Goal: Task Accomplishment & Management: Use online tool/utility

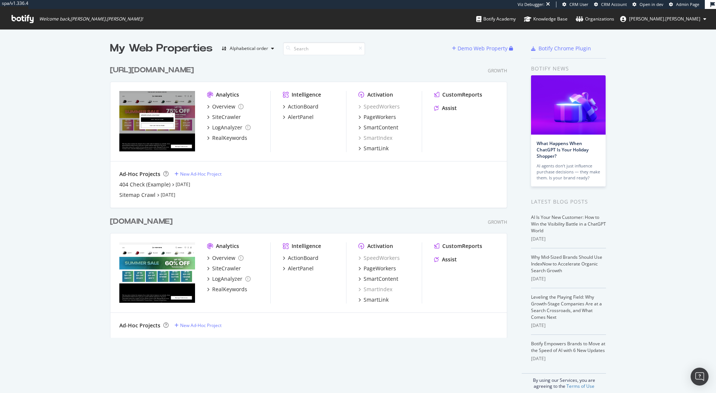
scroll to position [388, 705]
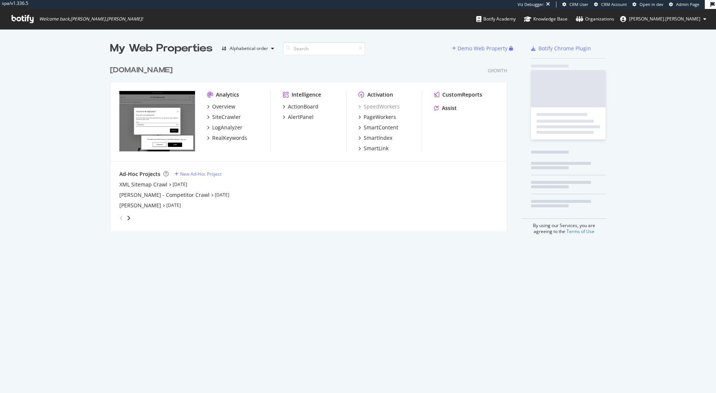
scroll to position [170, 398]
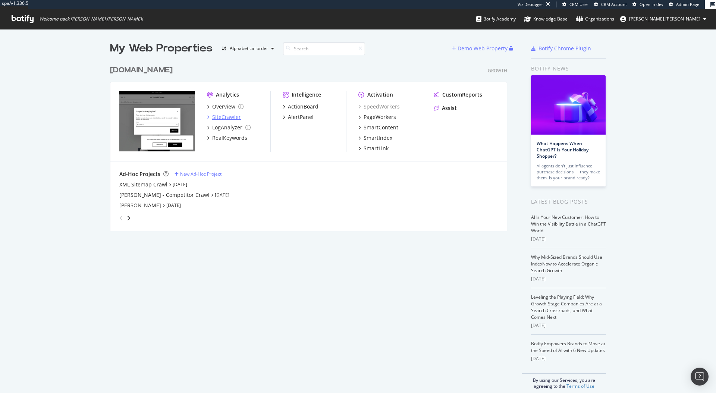
click at [220, 115] on div "SiteCrawler" at bounding box center [226, 116] width 29 height 7
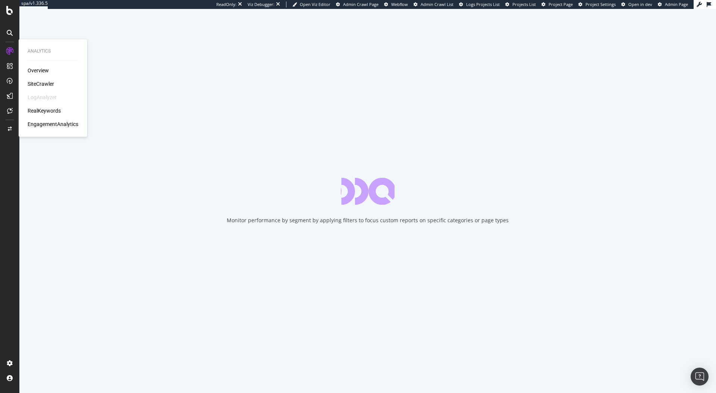
click at [35, 69] on div "Overview" at bounding box center [38, 70] width 21 height 7
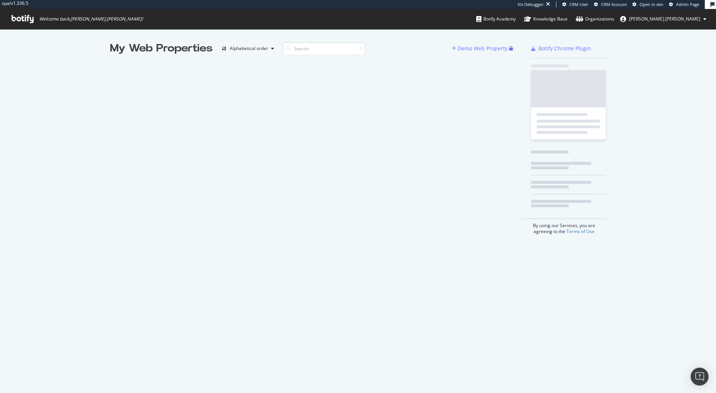
scroll to position [6, 6]
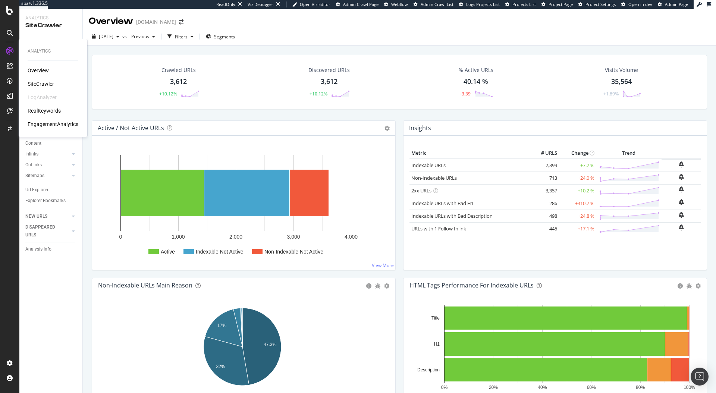
drag, startPoint x: 37, startPoint y: 83, endPoint x: 49, endPoint y: 81, distance: 12.1
click at [37, 83] on div "SiteCrawler" at bounding box center [41, 83] width 26 height 7
click at [41, 68] on div "Overview" at bounding box center [38, 70] width 21 height 7
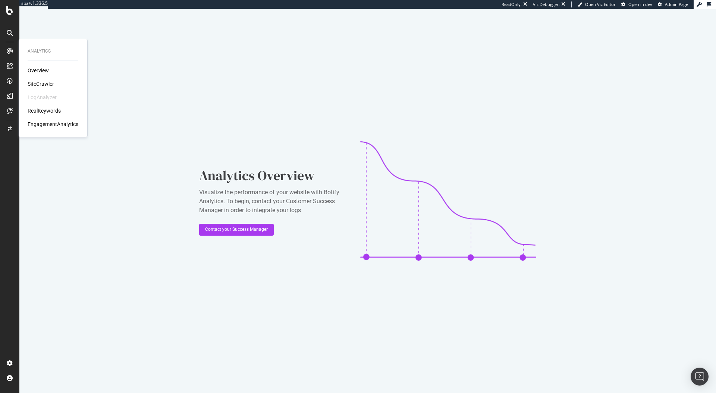
click at [41, 96] on div "LogAnalyzer" at bounding box center [42, 97] width 29 height 7
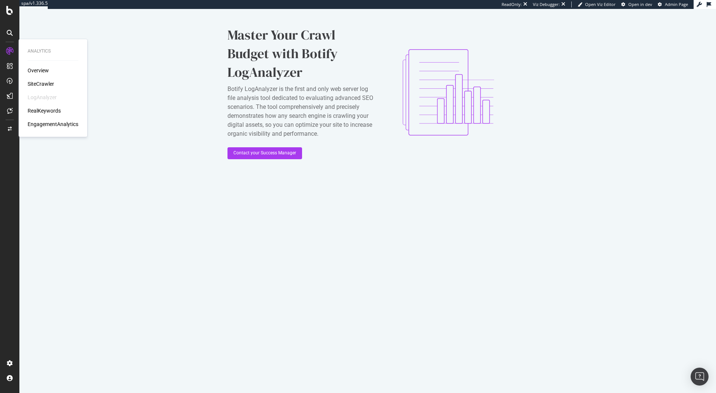
click at [38, 71] on div "Overview" at bounding box center [38, 70] width 21 height 7
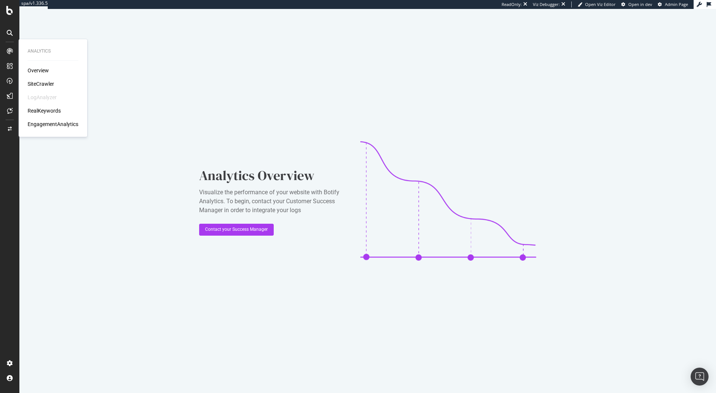
click at [45, 110] on div "RealKeywords" at bounding box center [44, 110] width 33 height 7
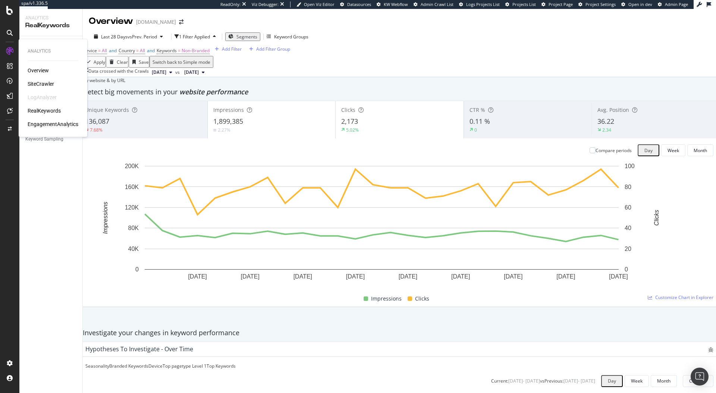
click at [43, 124] on div "EngagementAnalytics" at bounding box center [53, 123] width 51 height 7
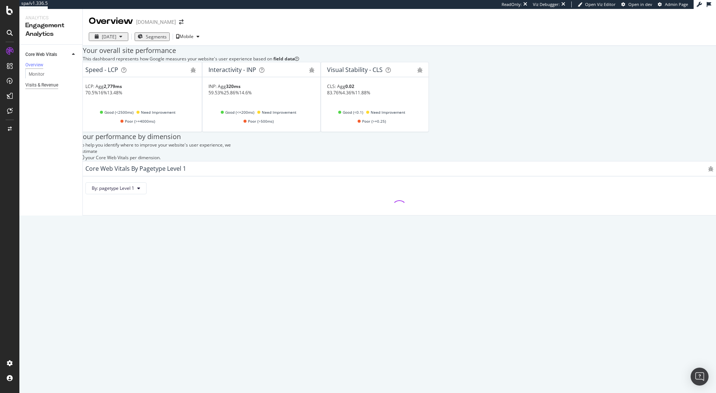
click at [56, 89] on div "Visits & Revenue" at bounding box center [41, 85] width 33 height 8
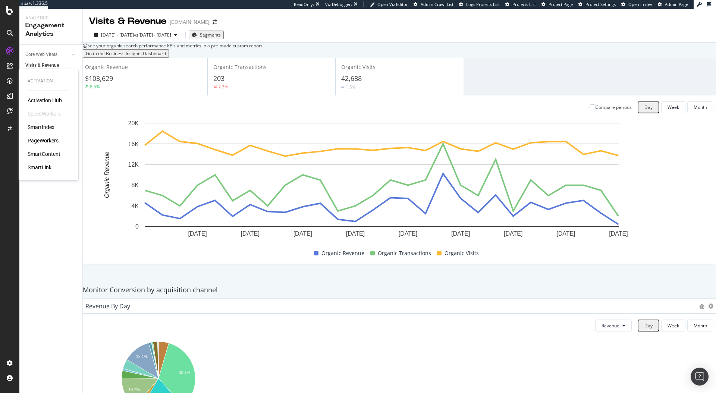
click at [48, 143] on div "PageWorkers" at bounding box center [43, 140] width 31 height 7
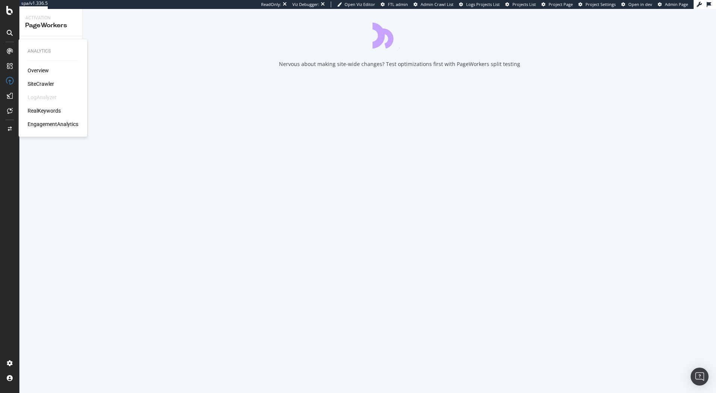
click at [34, 84] on div "SiteCrawler" at bounding box center [41, 83] width 26 height 7
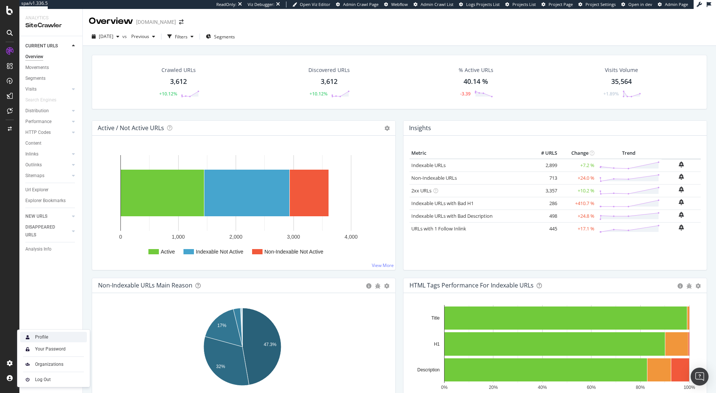
click at [54, 337] on div "Profile" at bounding box center [53, 337] width 67 height 10
click at [44, 325] on div "Settings" at bounding box center [38, 324] width 31 height 6
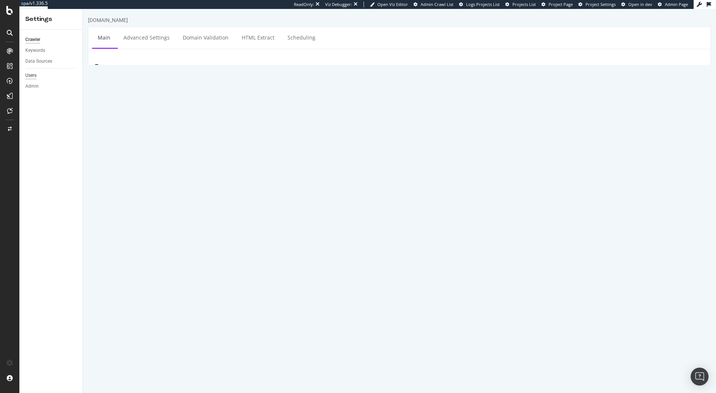
click at [34, 75] on div "Users" at bounding box center [30, 76] width 11 height 8
click at [11, 13] on icon at bounding box center [9, 10] width 7 height 9
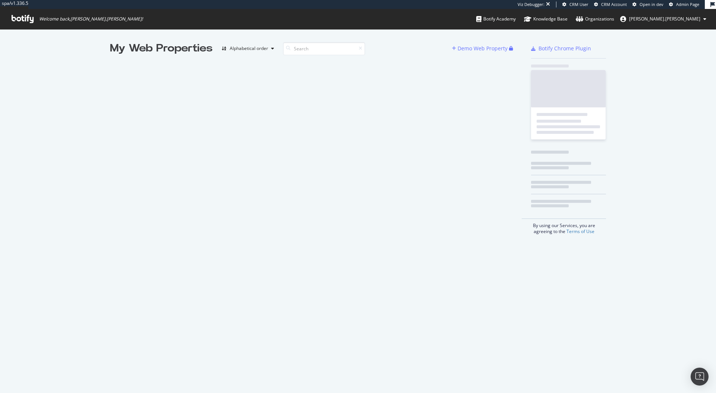
scroll to position [388, 705]
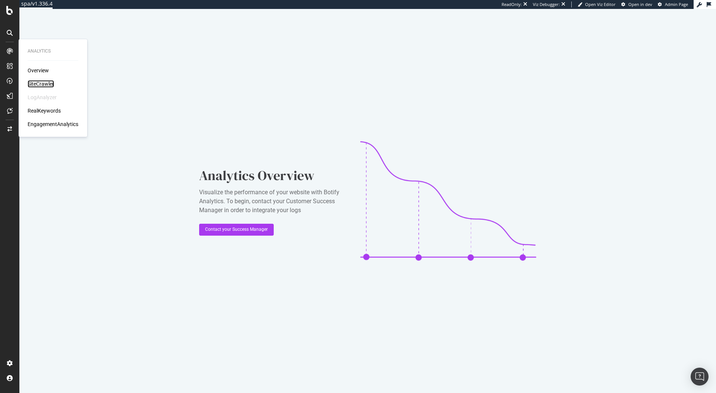
click at [41, 85] on div "SiteCrawler" at bounding box center [41, 83] width 26 height 7
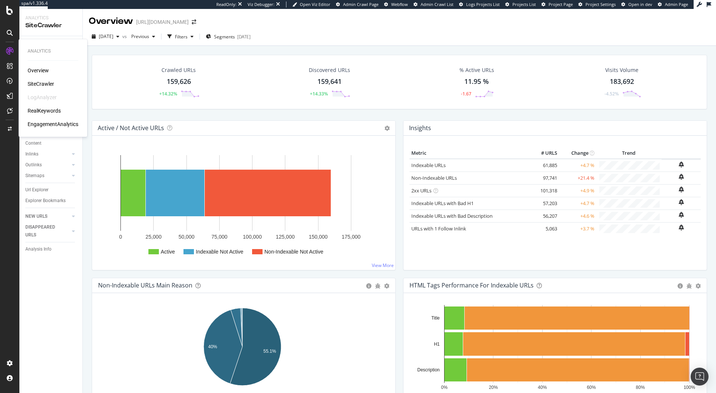
click at [54, 109] on div "RealKeywords" at bounding box center [44, 110] width 33 height 7
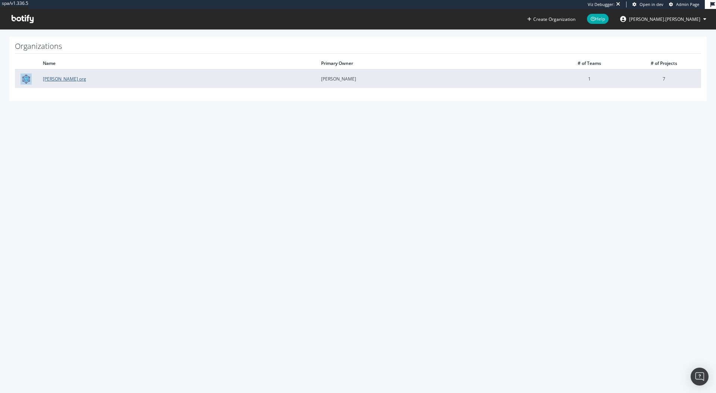
click at [68, 80] on link "[PERSON_NAME] org" at bounding box center [64, 79] width 43 height 6
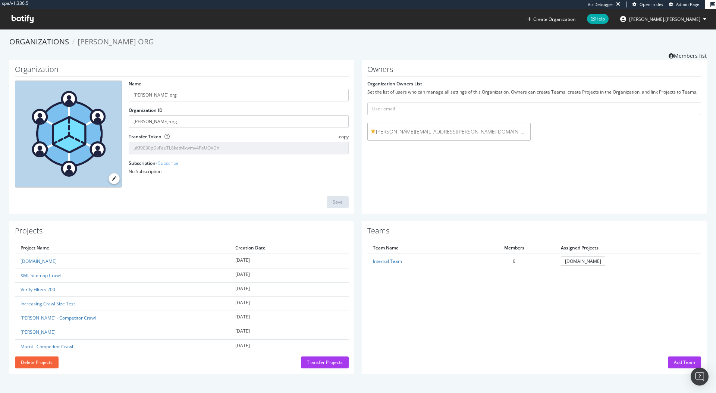
click at [457, 132] on span "lisa.nielsen@victoriabeckham.com" at bounding box center [449, 131] width 157 height 7
copy div "lisa.nielsen@victoriabeckham.com"
click at [25, 19] on icon at bounding box center [23, 19] width 22 height 8
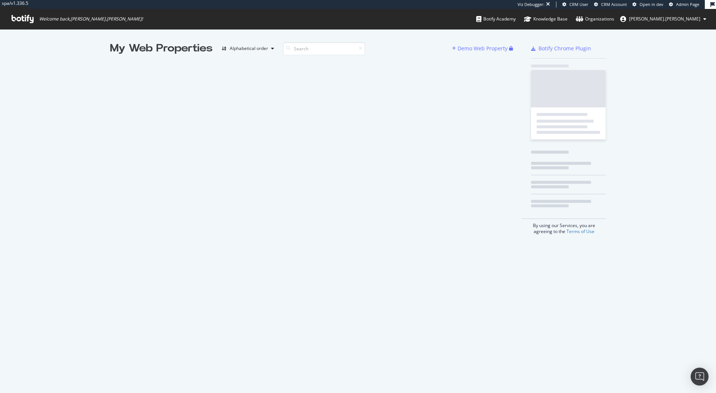
scroll to position [388, 705]
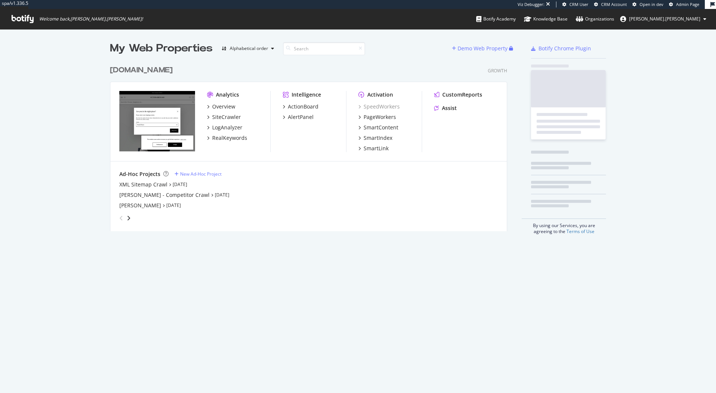
scroll to position [170, 398]
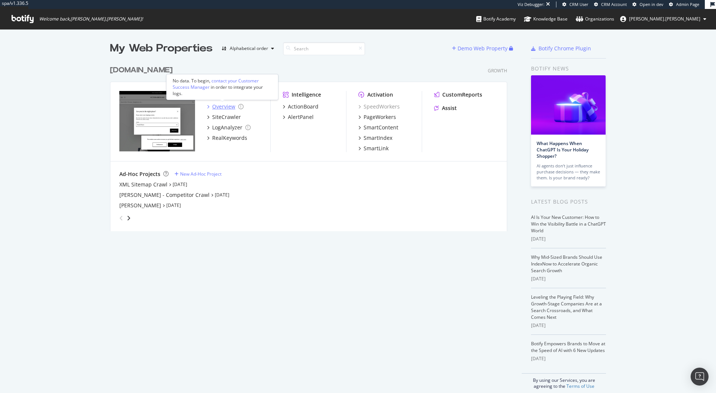
click at [219, 104] on div "Overview" at bounding box center [223, 106] width 23 height 7
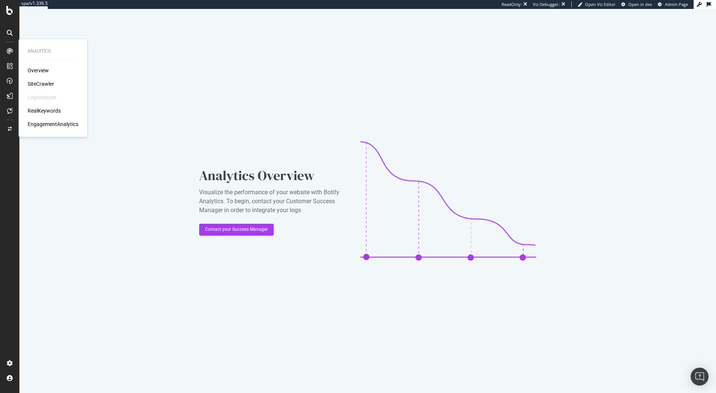
click at [48, 124] on div "EngagementAnalytics" at bounding box center [53, 123] width 51 height 7
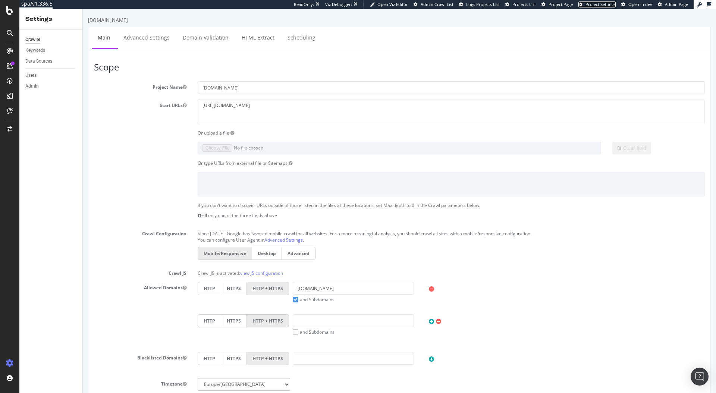
click at [605, 5] on span "Project Settings" at bounding box center [601, 4] width 30 height 6
click at [673, 4] on span "Admin Page" at bounding box center [676, 4] width 23 height 6
click at [7, 9] on icon at bounding box center [9, 10] width 7 height 9
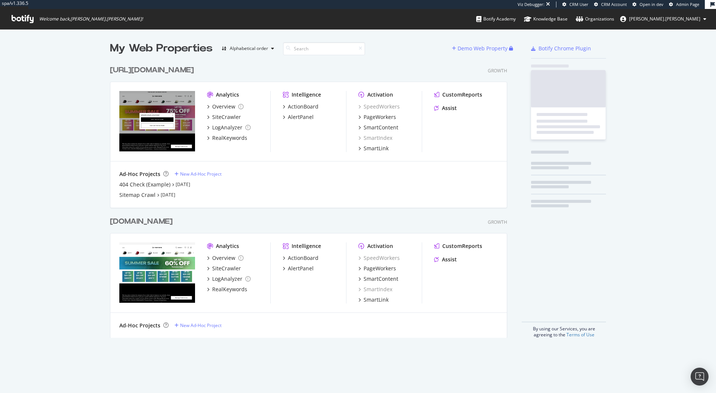
scroll to position [276, 398]
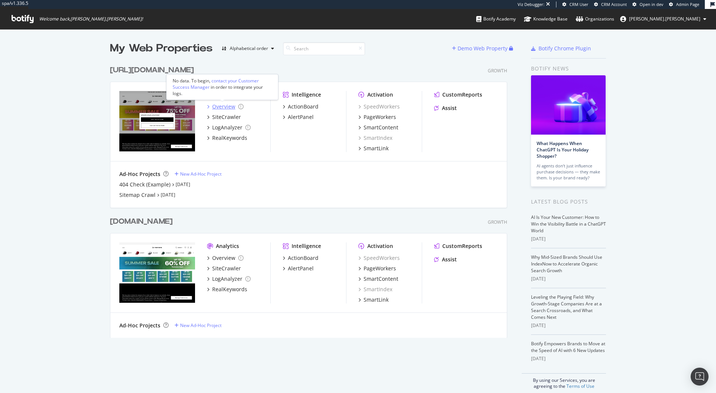
click at [220, 106] on div "Overview" at bounding box center [223, 106] width 23 height 7
click at [219, 258] on div "Overview" at bounding box center [223, 257] width 23 height 7
click at [221, 116] on div "SiteCrawler" at bounding box center [226, 116] width 29 height 7
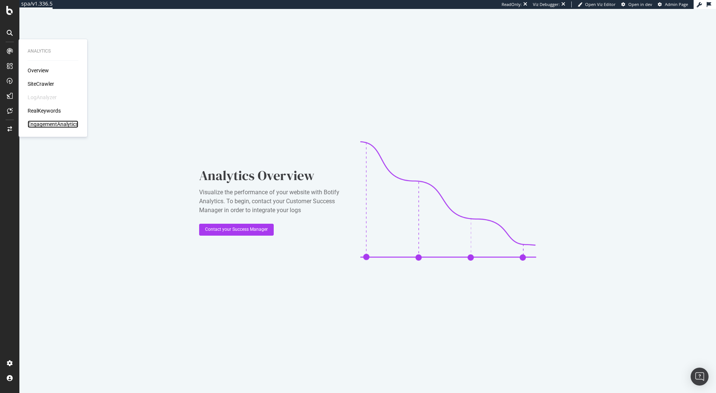
click at [47, 120] on div "EngagementAnalytics" at bounding box center [53, 123] width 51 height 7
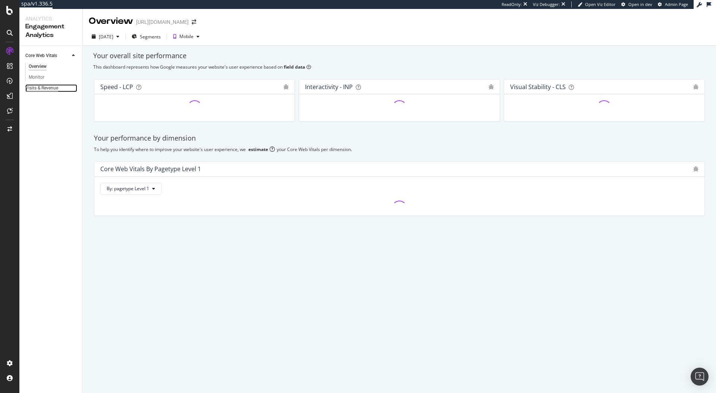
click at [53, 90] on div "Visits & Revenue" at bounding box center [41, 88] width 33 height 8
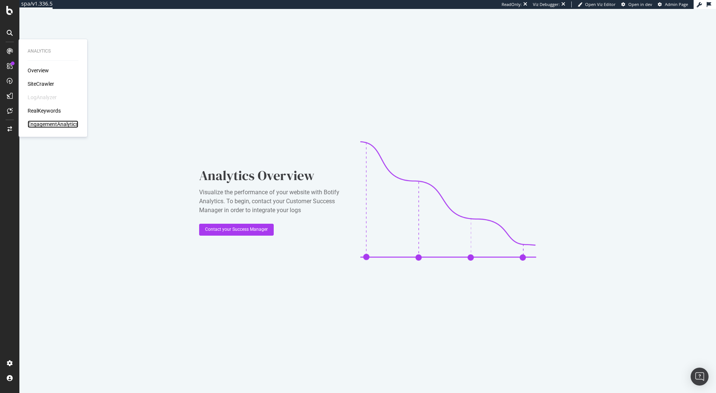
click at [48, 125] on div "EngagementAnalytics" at bounding box center [53, 123] width 51 height 7
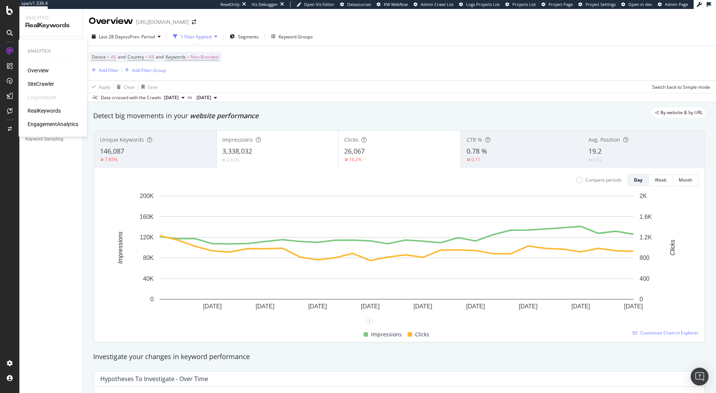
drag, startPoint x: 34, startPoint y: 81, endPoint x: 38, endPoint y: 82, distance: 3.9
click at [35, 81] on div "SiteCrawler" at bounding box center [41, 83] width 26 height 7
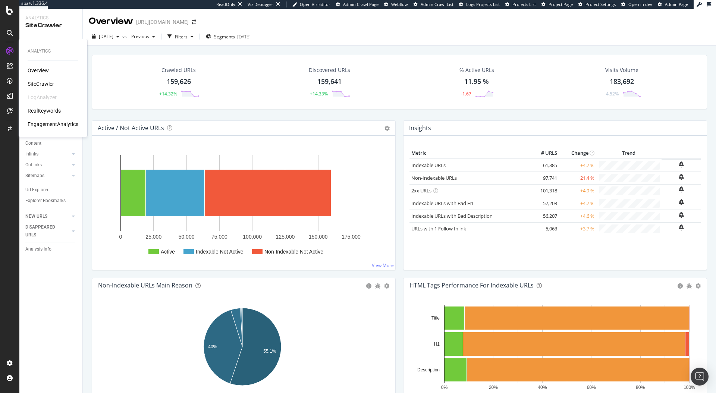
click at [44, 84] on div "SiteCrawler" at bounding box center [41, 83] width 26 height 7
click at [44, 189] on div "Url Explorer" at bounding box center [36, 190] width 23 height 8
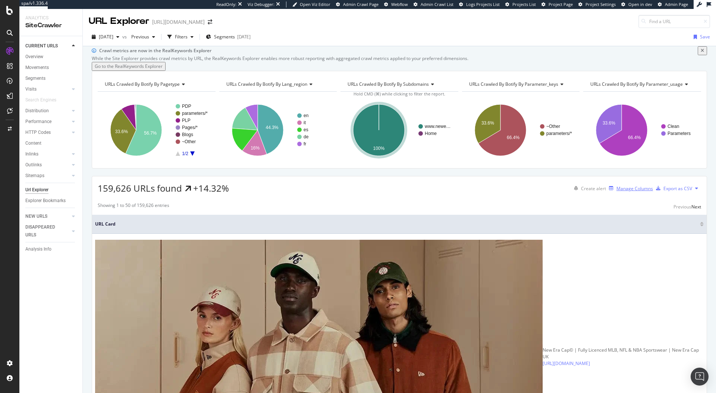
click at [623, 192] on div "Manage Columns" at bounding box center [635, 188] width 37 height 6
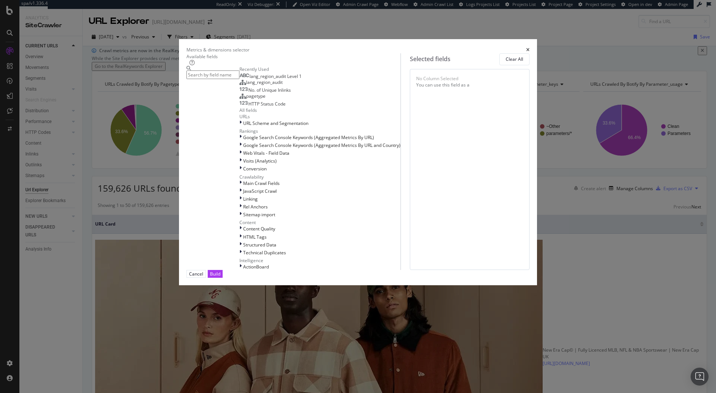
click at [239, 79] on input "modal" at bounding box center [213, 74] width 53 height 9
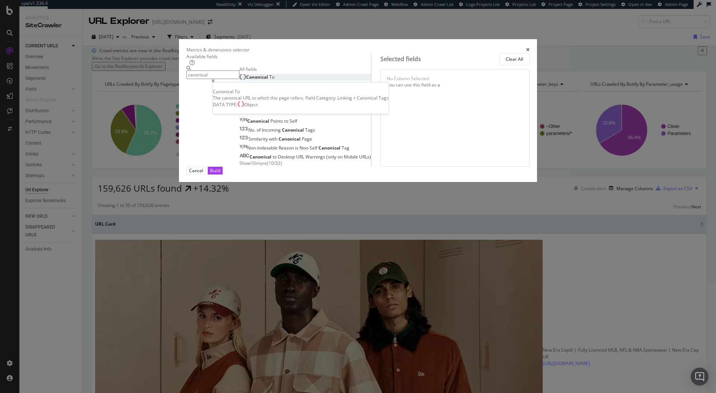
type input "canonical"
click at [265, 80] on div "Canonical To" at bounding box center [256, 77] width 35 height 6
drag, startPoint x: 501, startPoint y: 335, endPoint x: 504, endPoint y: 331, distance: 5.1
click at [220, 174] on div "Build" at bounding box center [215, 170] width 10 height 6
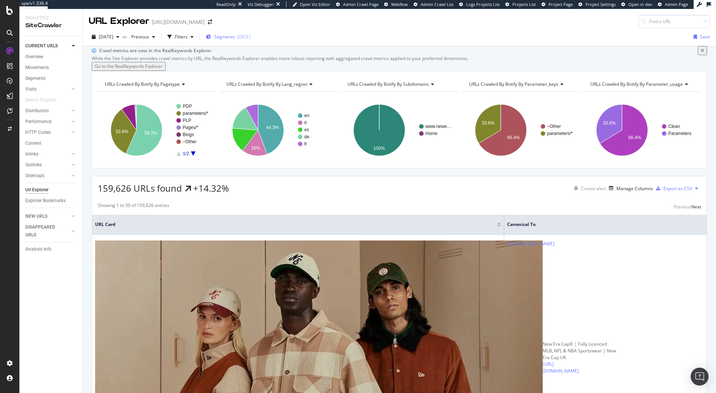
click at [235, 37] on span "Segments" at bounding box center [224, 37] width 21 height 6
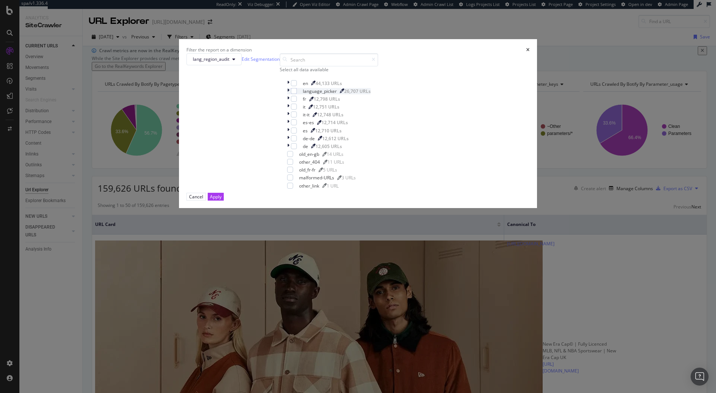
click at [288, 94] on div "modal" at bounding box center [289, 91] width 4 height 6
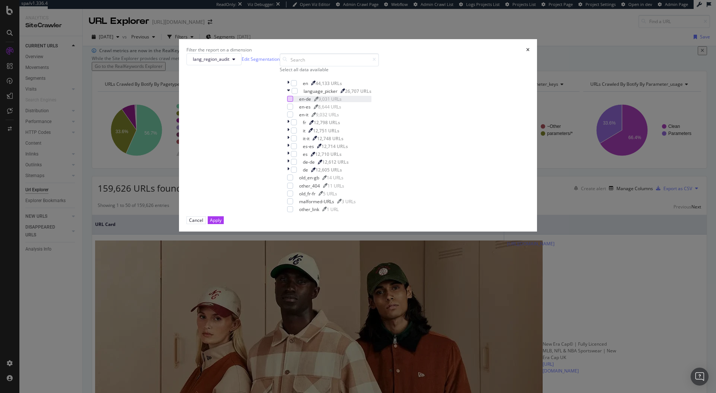
click at [293, 102] on div "modal" at bounding box center [290, 99] width 6 height 6
click at [222, 223] on div "Apply" at bounding box center [216, 220] width 12 height 6
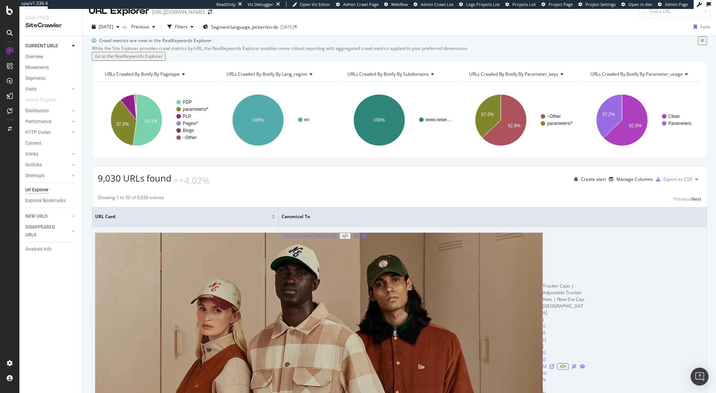
scroll to position [9, 0]
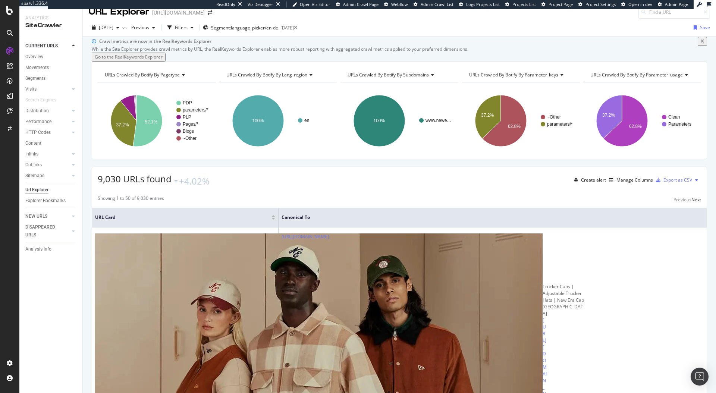
click at [517, 228] on th "Canonical To" at bounding box center [493, 218] width 428 height 20
click at [279, 228] on th "Canonical To" at bounding box center [493, 218] width 428 height 20
click at [683, 183] on div "Export as CSV" at bounding box center [678, 180] width 29 height 6
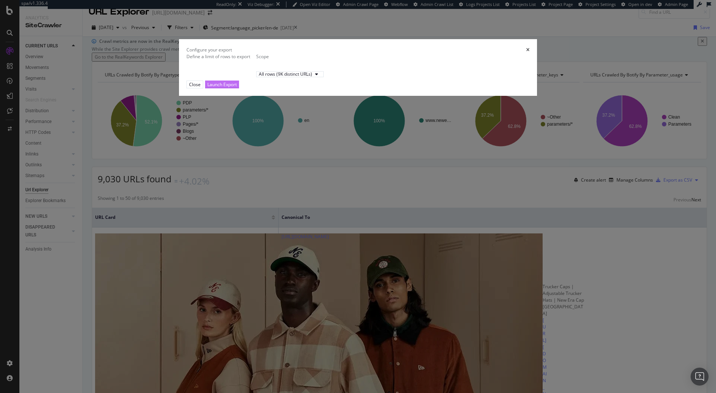
click at [237, 88] on div "Launch Export" at bounding box center [221, 84] width 29 height 6
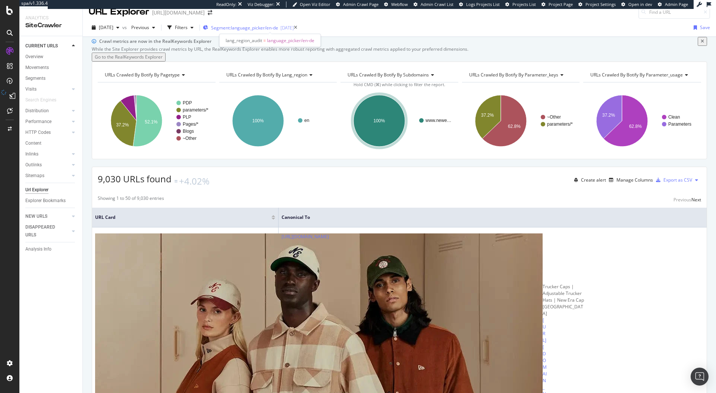
click at [263, 28] on span "Segment: language_picker/en-de" at bounding box center [244, 28] width 67 height 6
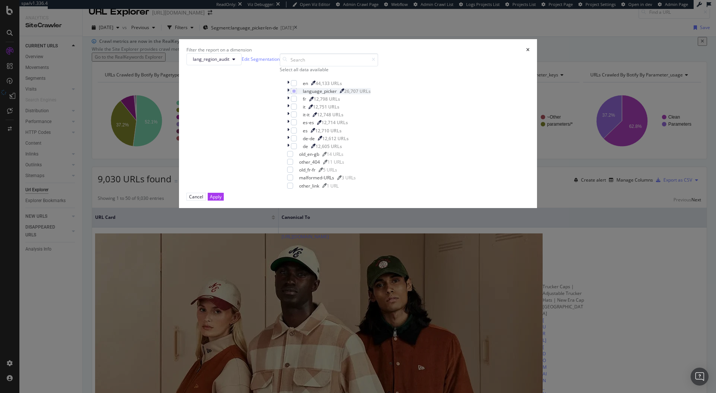
click at [287, 94] on icon "modal" at bounding box center [288, 91] width 2 height 6
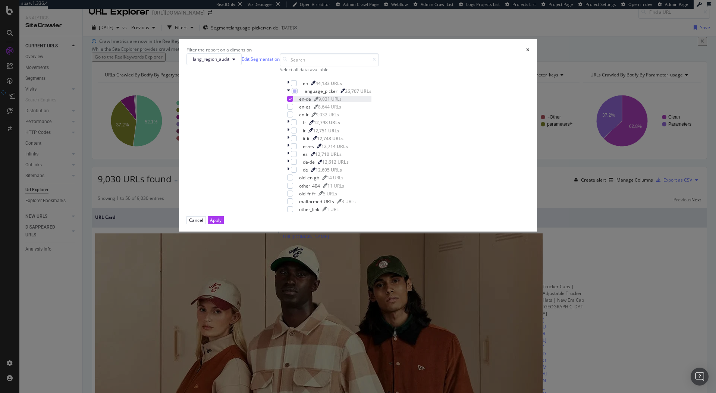
click at [292, 101] on icon "modal" at bounding box center [290, 99] width 3 height 4
click at [293, 110] on div "modal" at bounding box center [290, 107] width 6 height 6
click at [222, 223] on div "Apply" at bounding box center [216, 220] width 12 height 6
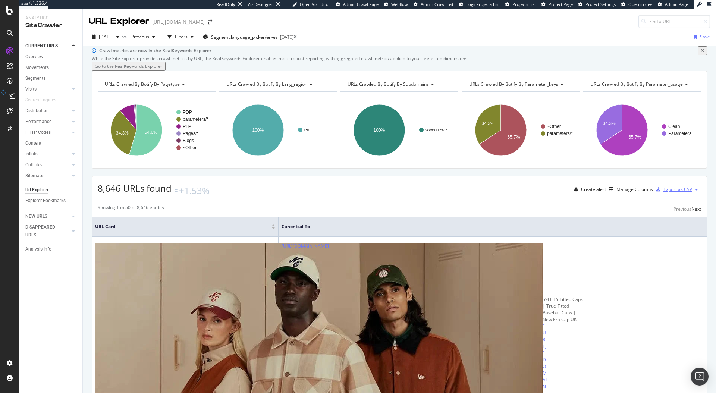
click at [674, 192] on div "Export as CSV" at bounding box center [678, 189] width 29 height 6
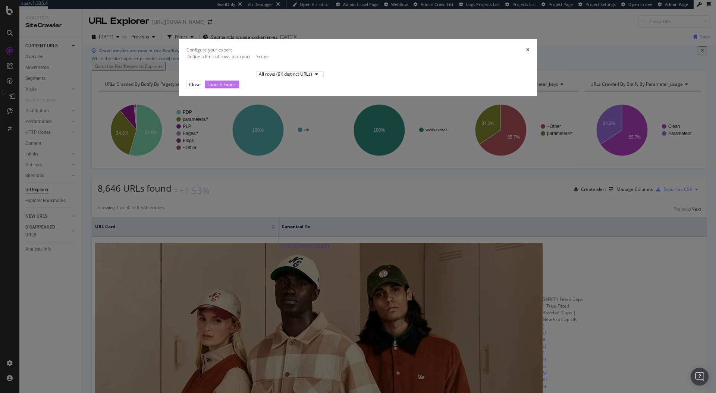
click at [237, 88] on div "Launch Export" at bounding box center [221, 84] width 29 height 7
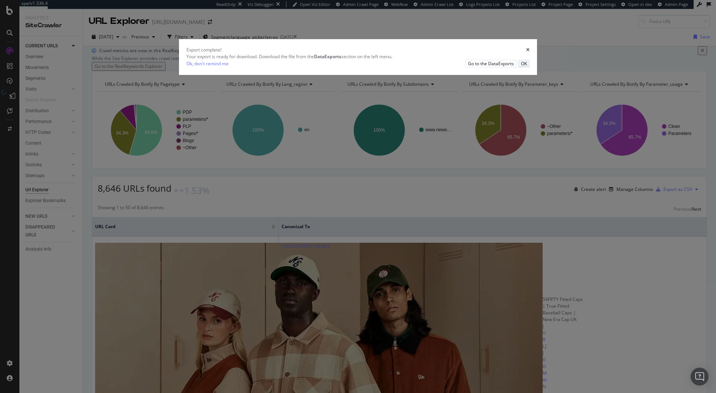
click at [521, 67] on div "OK" at bounding box center [524, 63] width 6 height 6
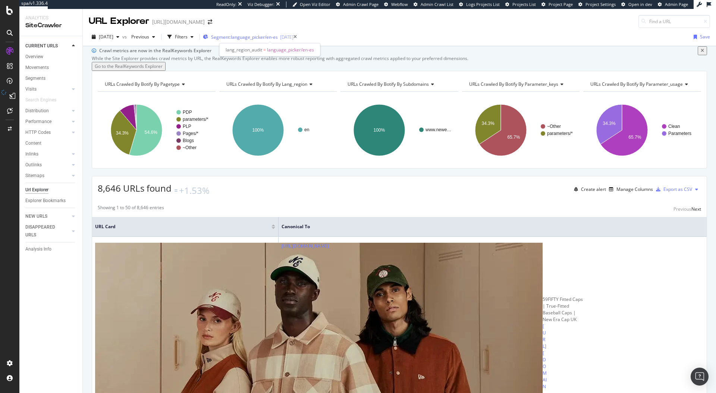
click at [276, 35] on span "Segment: language_picker/en-es" at bounding box center [244, 37] width 67 height 6
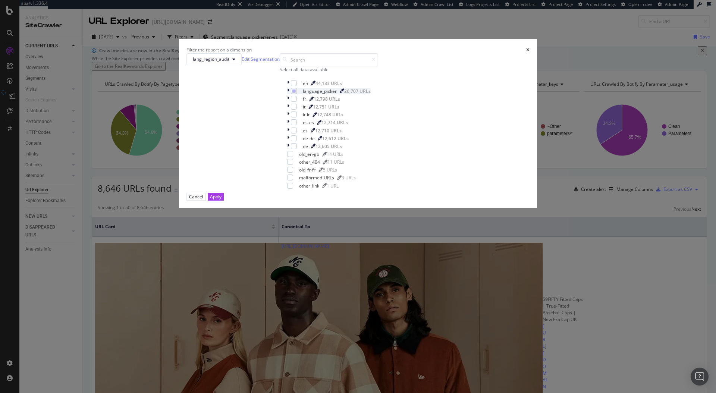
click at [287, 94] on icon "modal" at bounding box center [288, 91] width 2 height 6
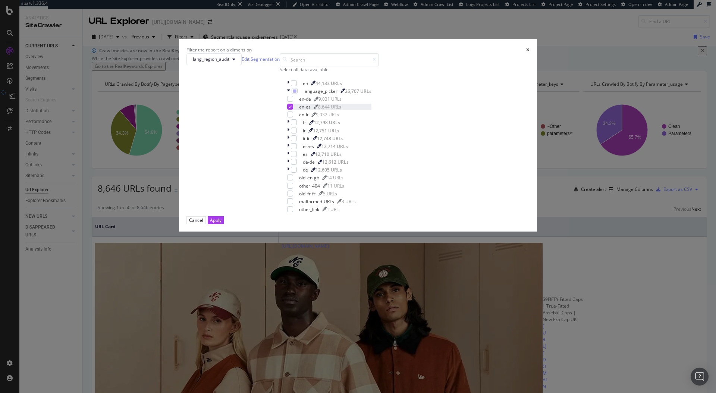
click at [292, 109] on icon "modal" at bounding box center [290, 107] width 3 height 4
click at [293, 117] on div "modal" at bounding box center [290, 115] width 6 height 6
click at [222, 223] on div "Apply" at bounding box center [216, 220] width 12 height 6
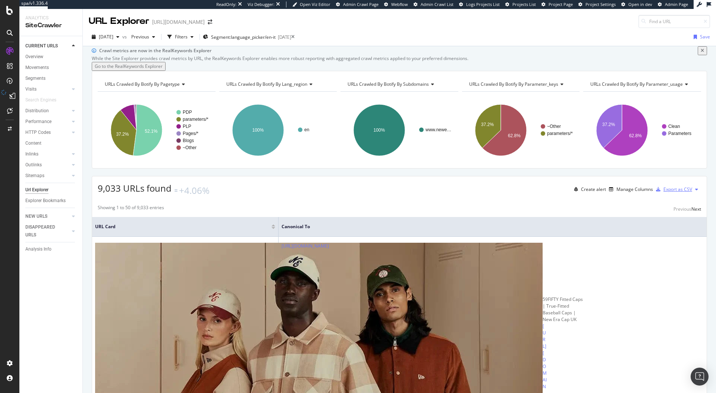
click at [679, 192] on div "Export as CSV" at bounding box center [678, 189] width 29 height 6
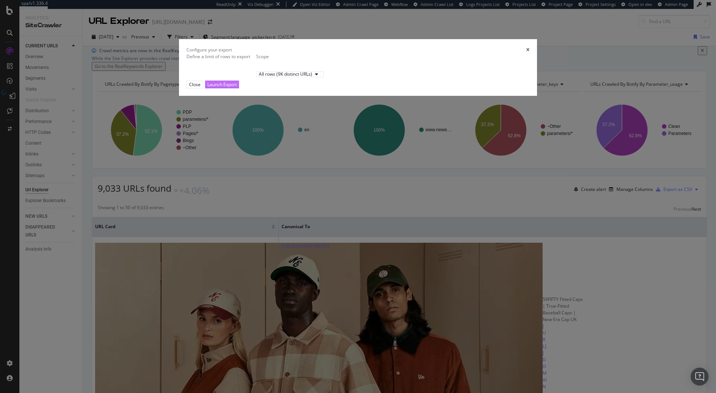
click at [237, 88] on div "Launch Export" at bounding box center [221, 84] width 29 height 6
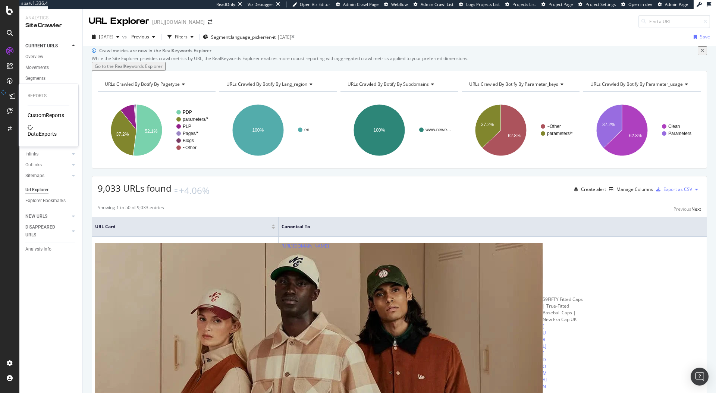
click at [46, 130] on div "DataExports" at bounding box center [42, 133] width 29 height 7
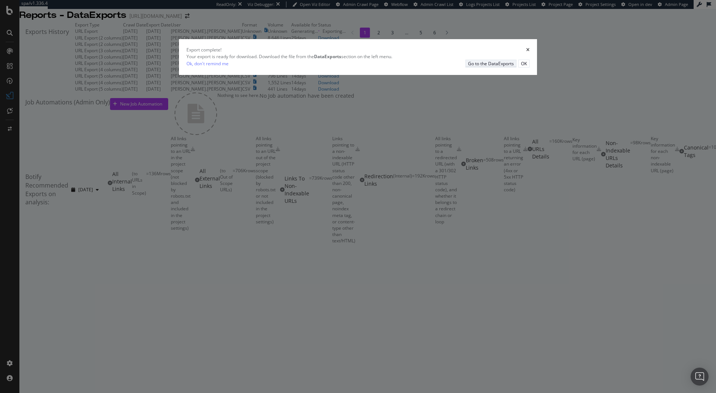
click at [468, 67] on div "Go to the DataExports" at bounding box center [491, 63] width 46 height 6
click at [526, 52] on icon "times" at bounding box center [527, 50] width 3 height 4
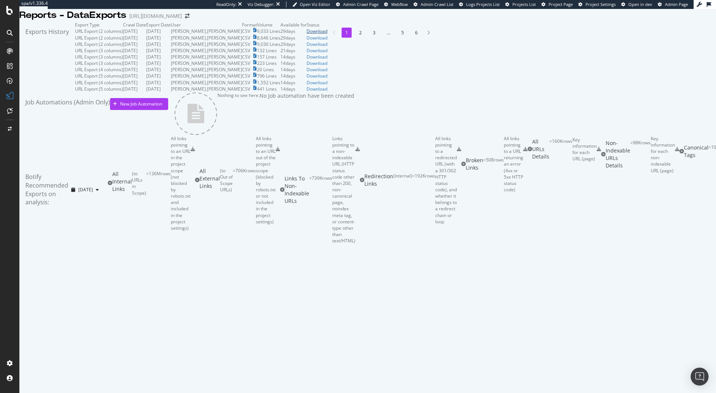
click at [328, 34] on div "Download" at bounding box center [317, 31] width 21 height 6
click at [328, 41] on div "Download" at bounding box center [317, 38] width 21 height 6
click at [328, 47] on div "Download" at bounding box center [317, 44] width 21 height 6
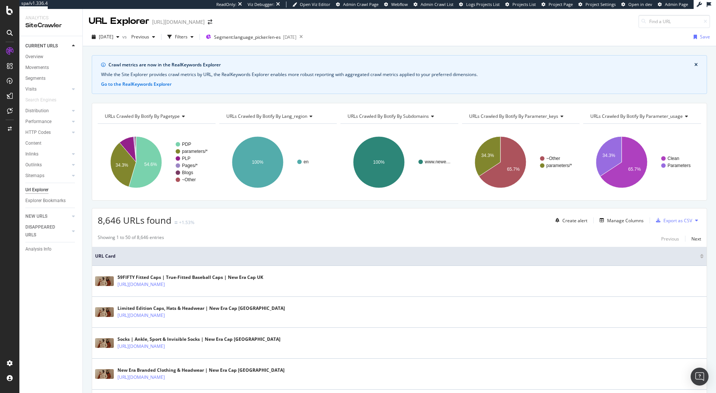
scroll to position [1, 0]
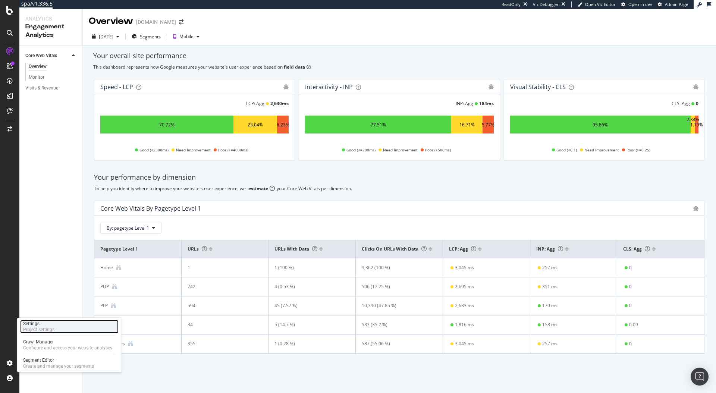
click at [53, 329] on div "Project settings" at bounding box center [38, 330] width 31 height 6
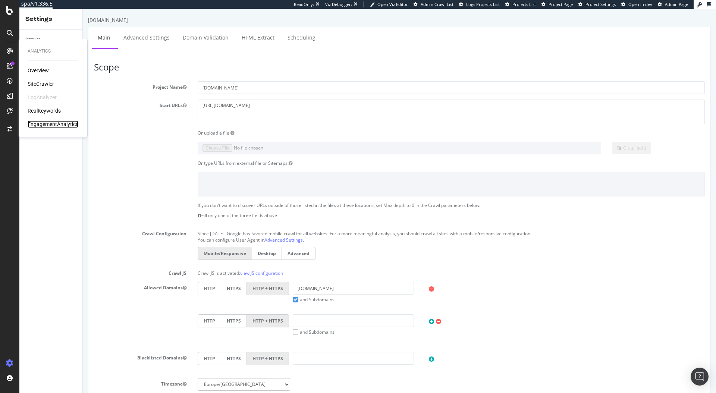
click at [50, 123] on div "EngagementAnalytics" at bounding box center [53, 123] width 51 height 7
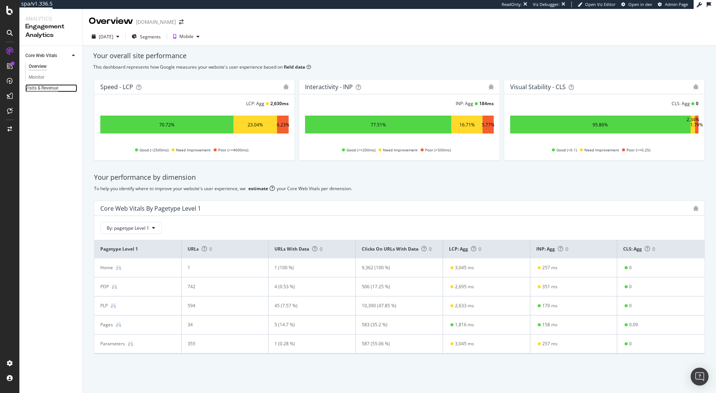
click at [29, 89] on div "Visits & Revenue" at bounding box center [41, 88] width 33 height 8
